Goal: Task Accomplishment & Management: Manage account settings

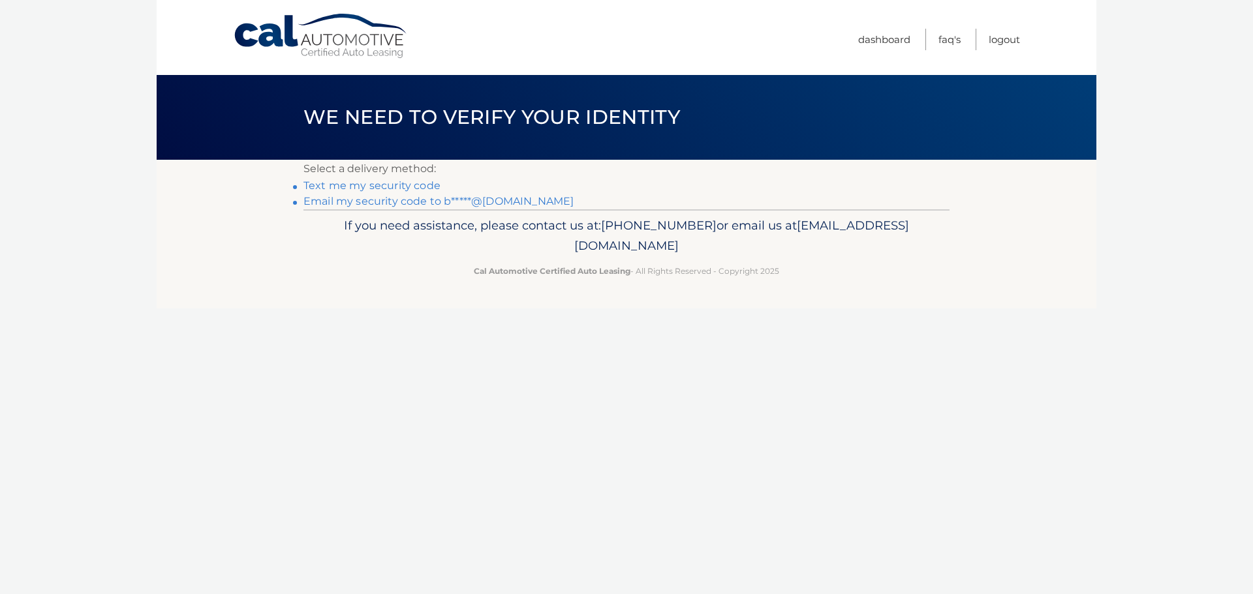
click at [409, 203] on link "Email my security code to b*****@comcast.net" at bounding box center [438, 201] width 270 height 12
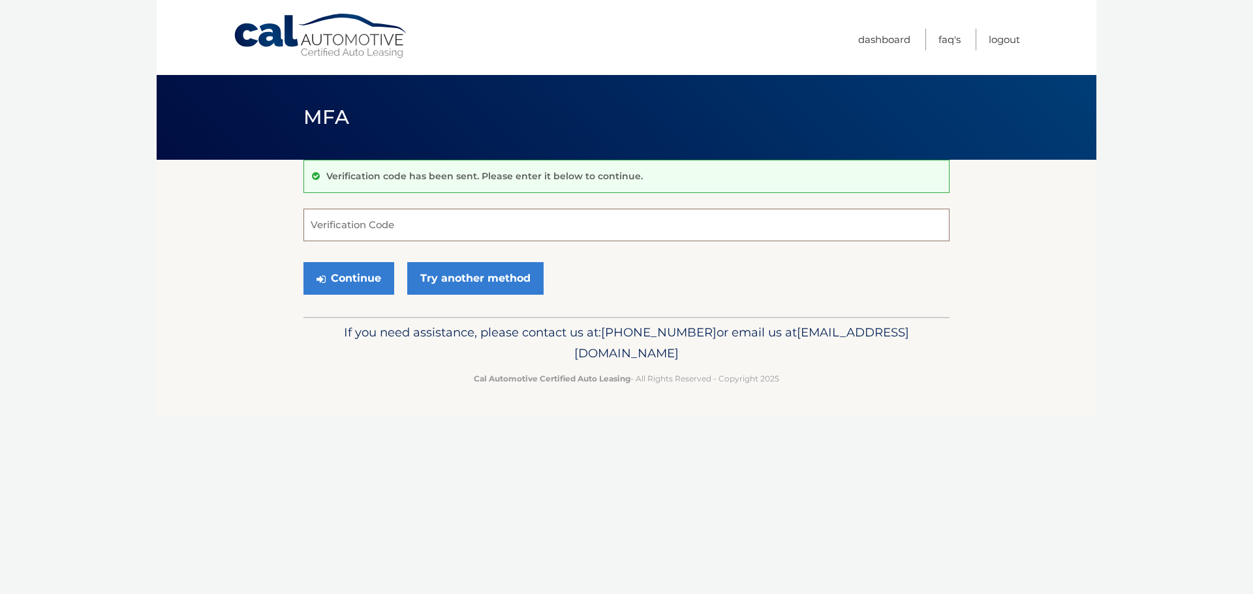
click at [380, 223] on input "Verification Code" at bounding box center [626, 225] width 646 height 33
type input "293472"
click at [349, 280] on button "Continue" at bounding box center [348, 278] width 91 height 33
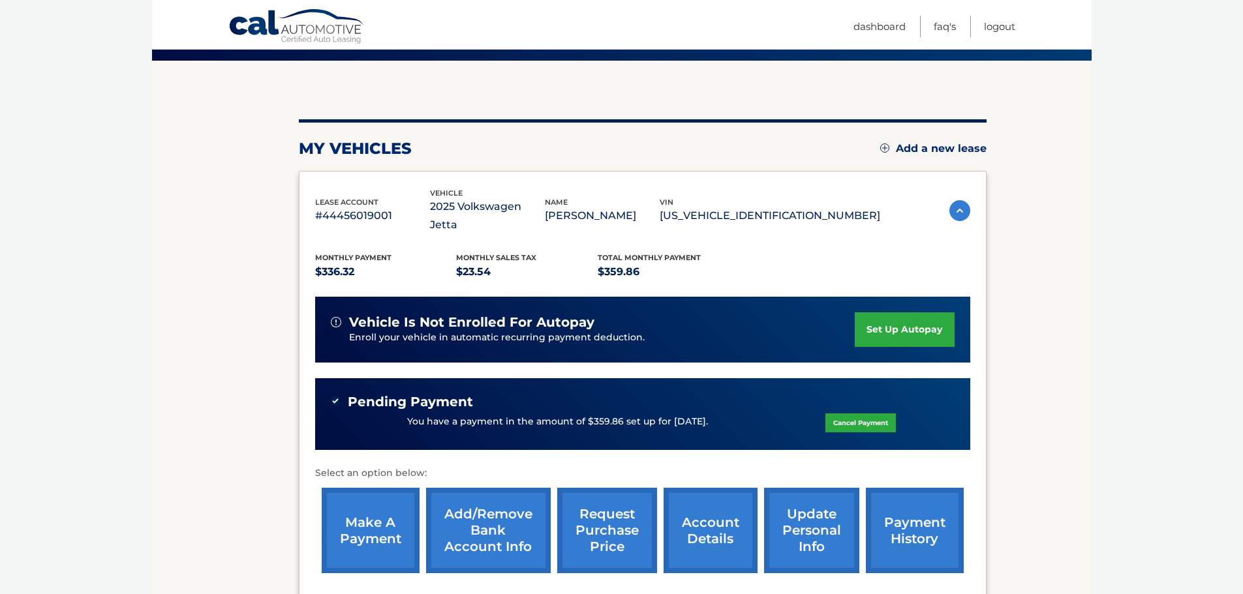
scroll to position [131, 0]
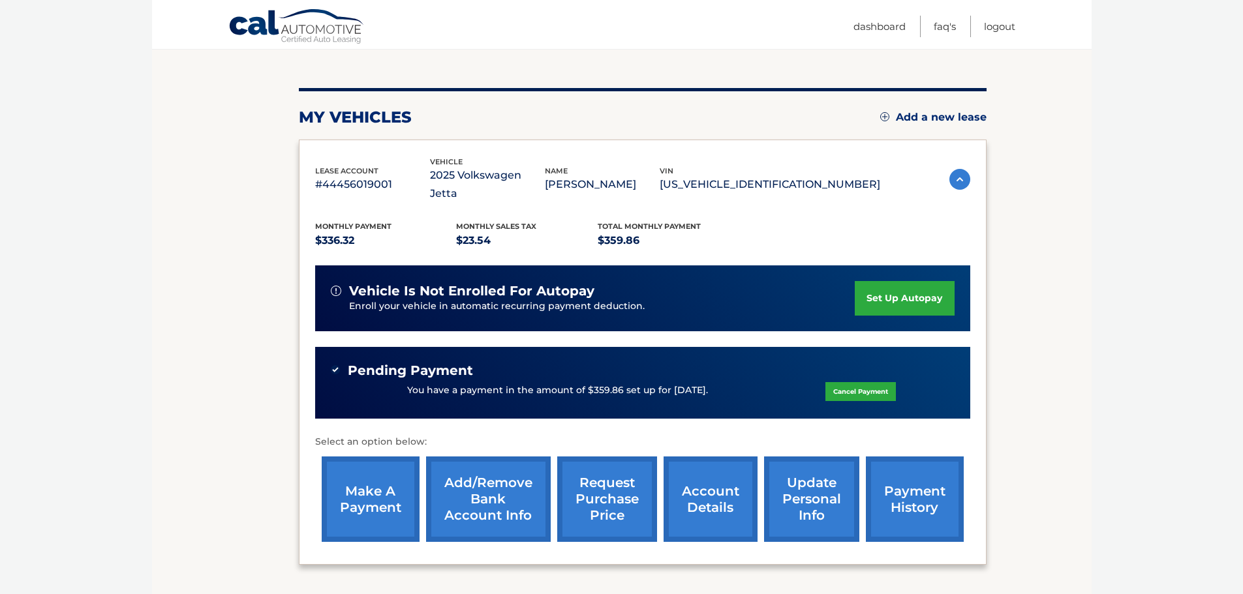
click at [437, 363] on span "Pending Payment" at bounding box center [410, 371] width 125 height 16
